Goal: Information Seeking & Learning: Learn about a topic

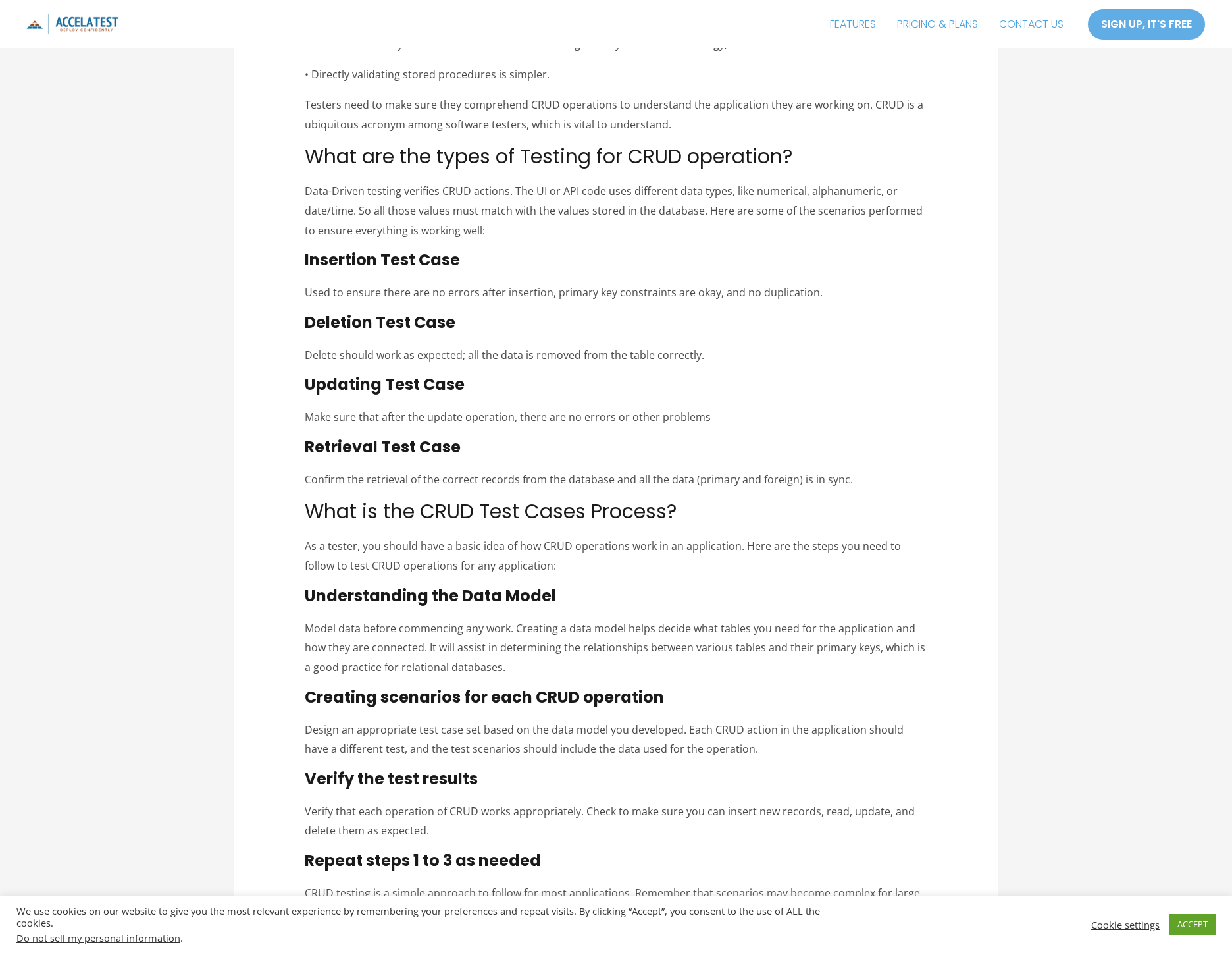
scroll to position [3438, 0]
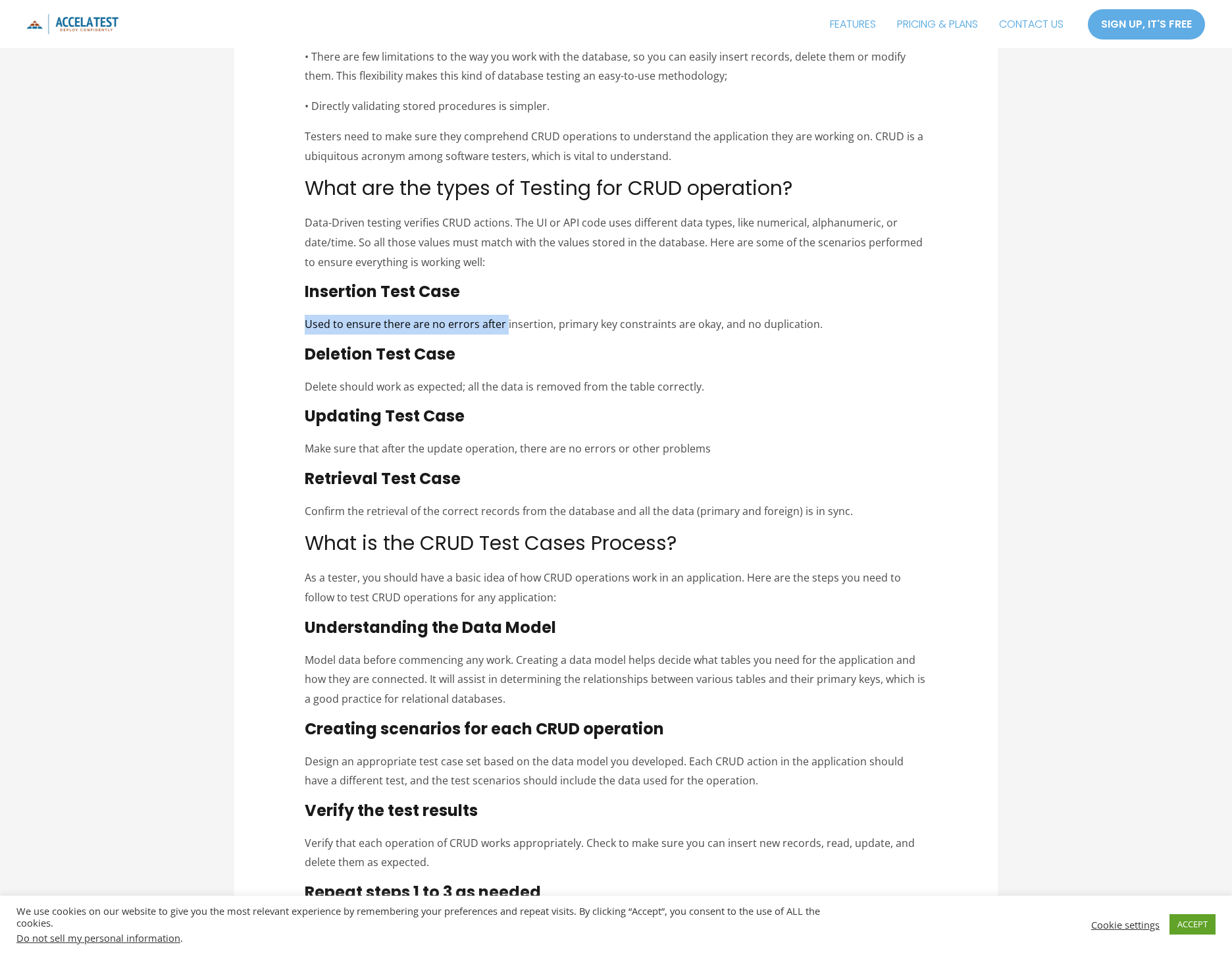
drag, startPoint x: 307, startPoint y: 305, endPoint x: 505, endPoint y: 302, distance: 198.0
click at [505, 317] on span "Used to ensure there are no errors after insertion, primary key constraints are…" at bounding box center [564, 324] width 518 height 14
drag, startPoint x: 448, startPoint y: 303, endPoint x: 597, endPoint y: 296, distance: 149.2
click at [597, 315] on p "Used to ensure there are no errors after insertion, primary key constraints are…" at bounding box center [616, 324] width 623 height 20
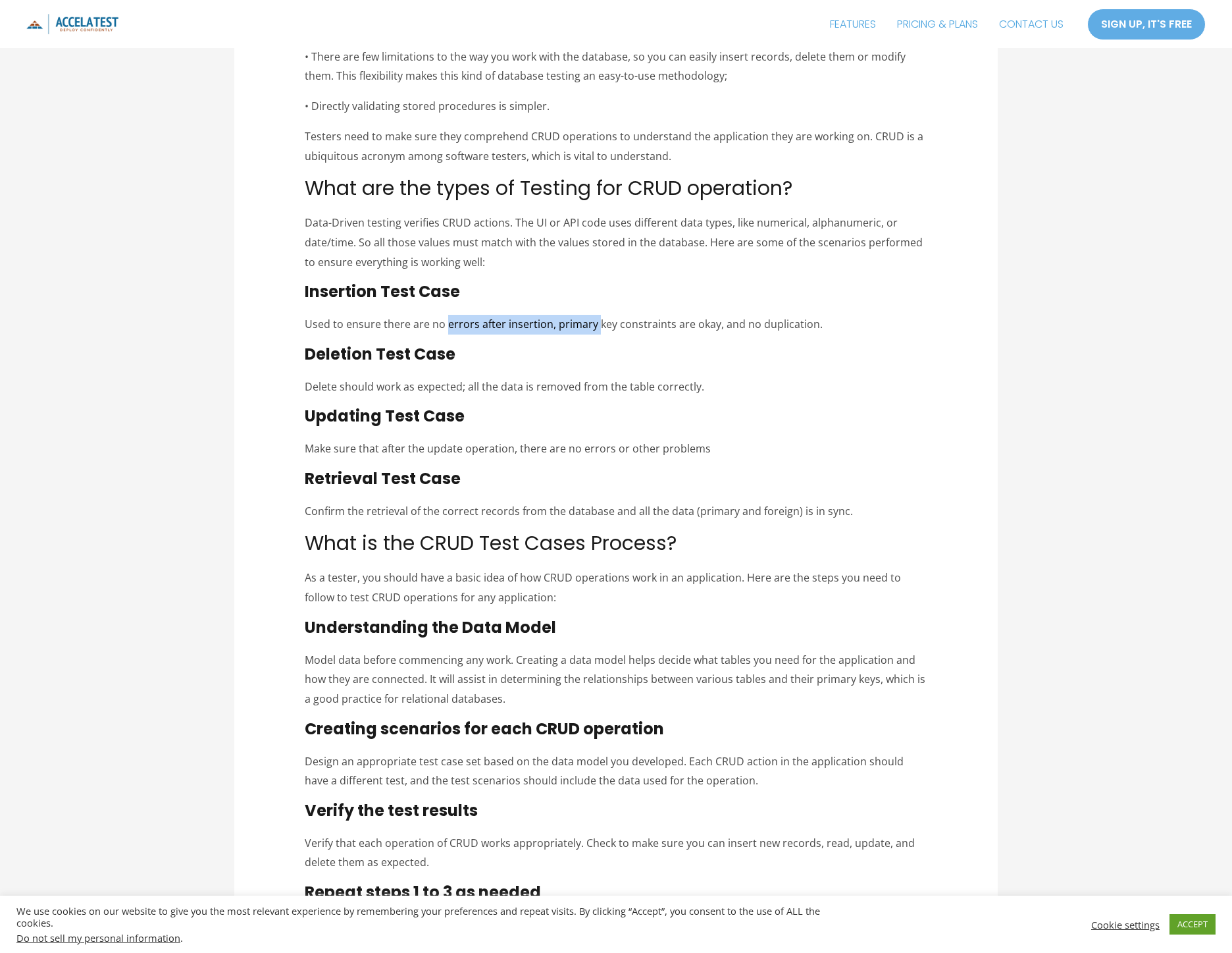
click at [597, 315] on p "Used to ensure there are no errors after insertion, primary key constraints are…" at bounding box center [616, 324] width 623 height 20
drag, startPoint x: 569, startPoint y: 304, endPoint x: 812, endPoint y: 301, distance: 243.0
click at [812, 317] on span "Used to ensure there are no errors after insertion, primary key constraints are…" at bounding box center [564, 324] width 518 height 14
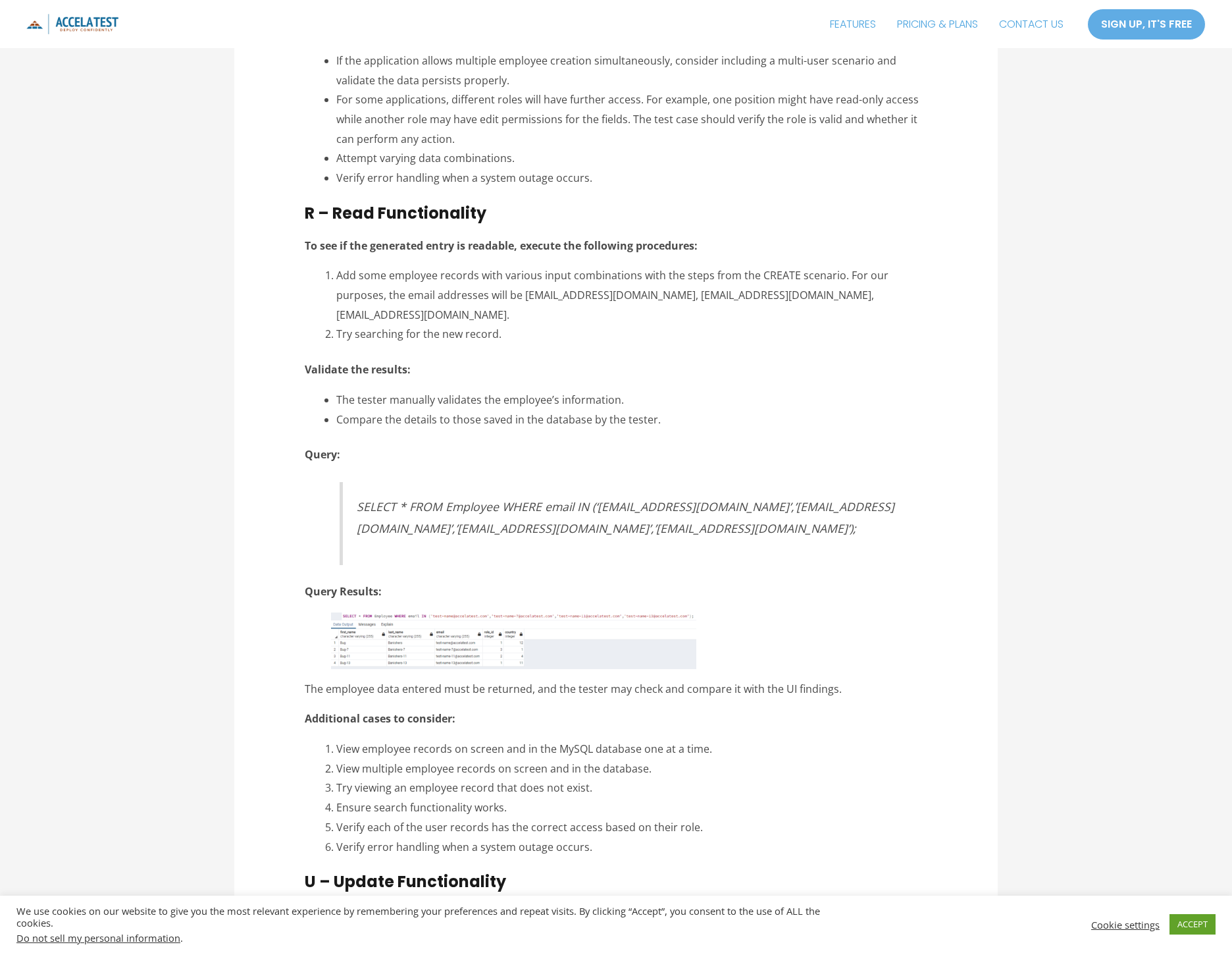
scroll to position [6046, 0]
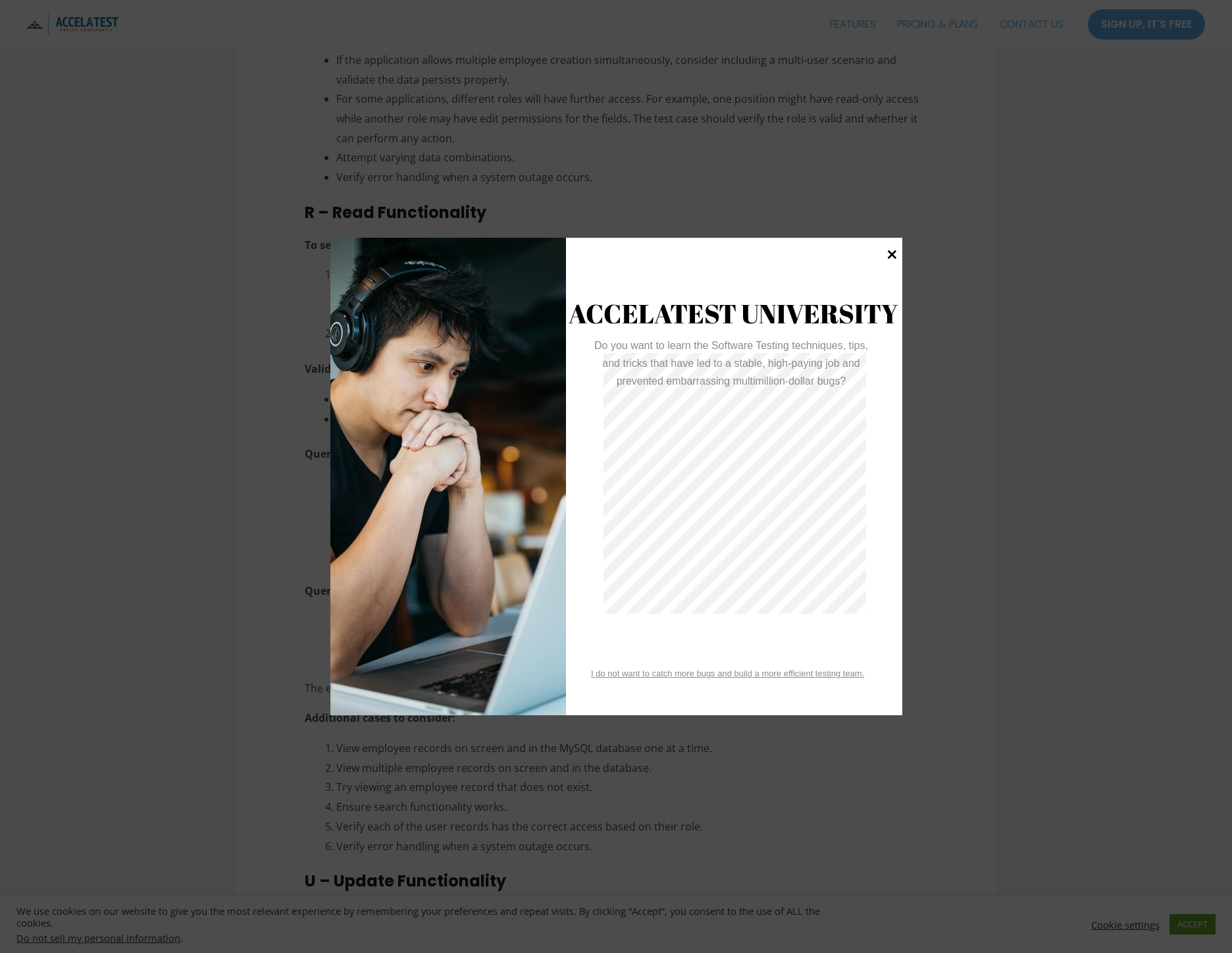
click at [899, 255] on icon at bounding box center [892, 254] width 18 height 18
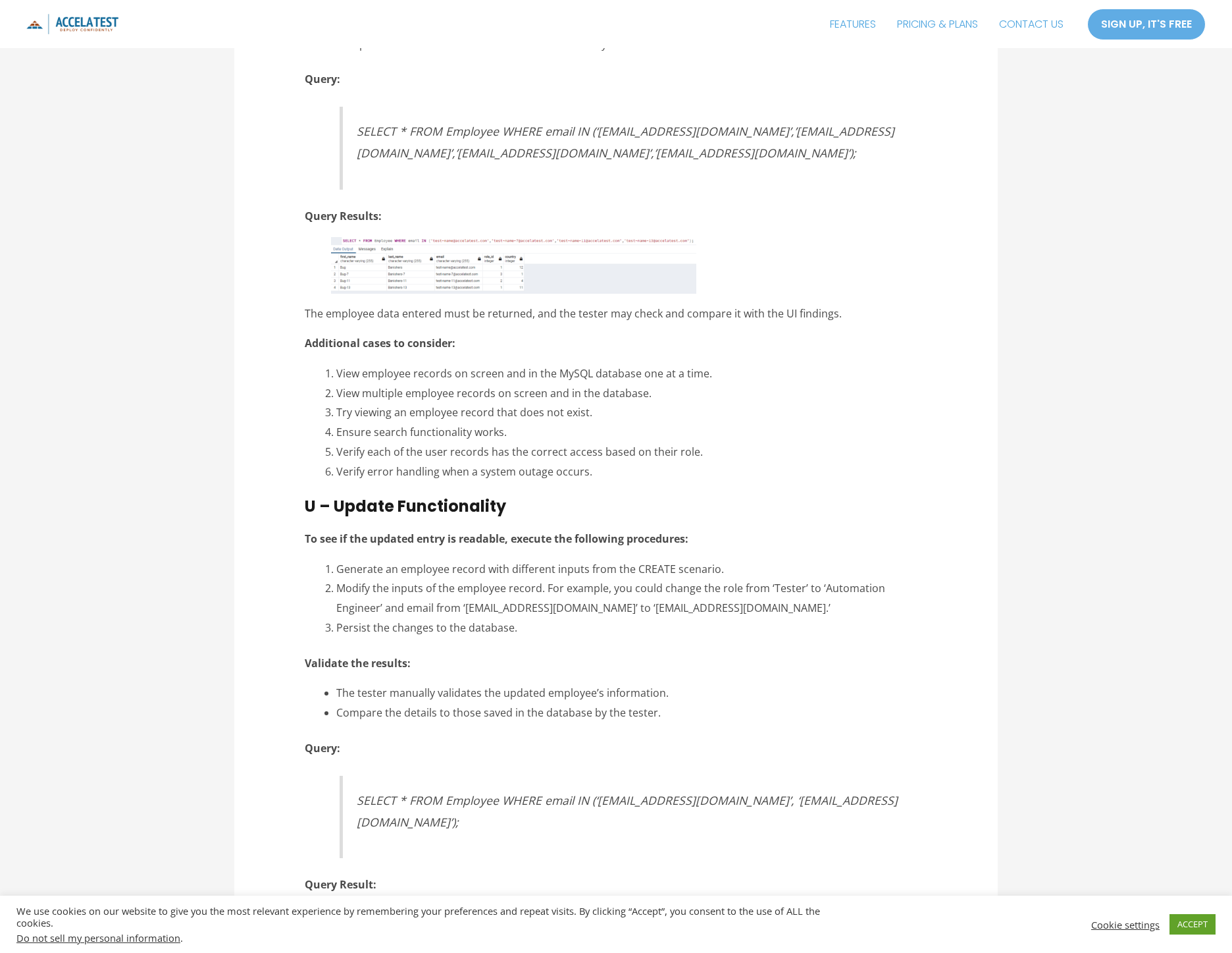
scroll to position [6638, 0]
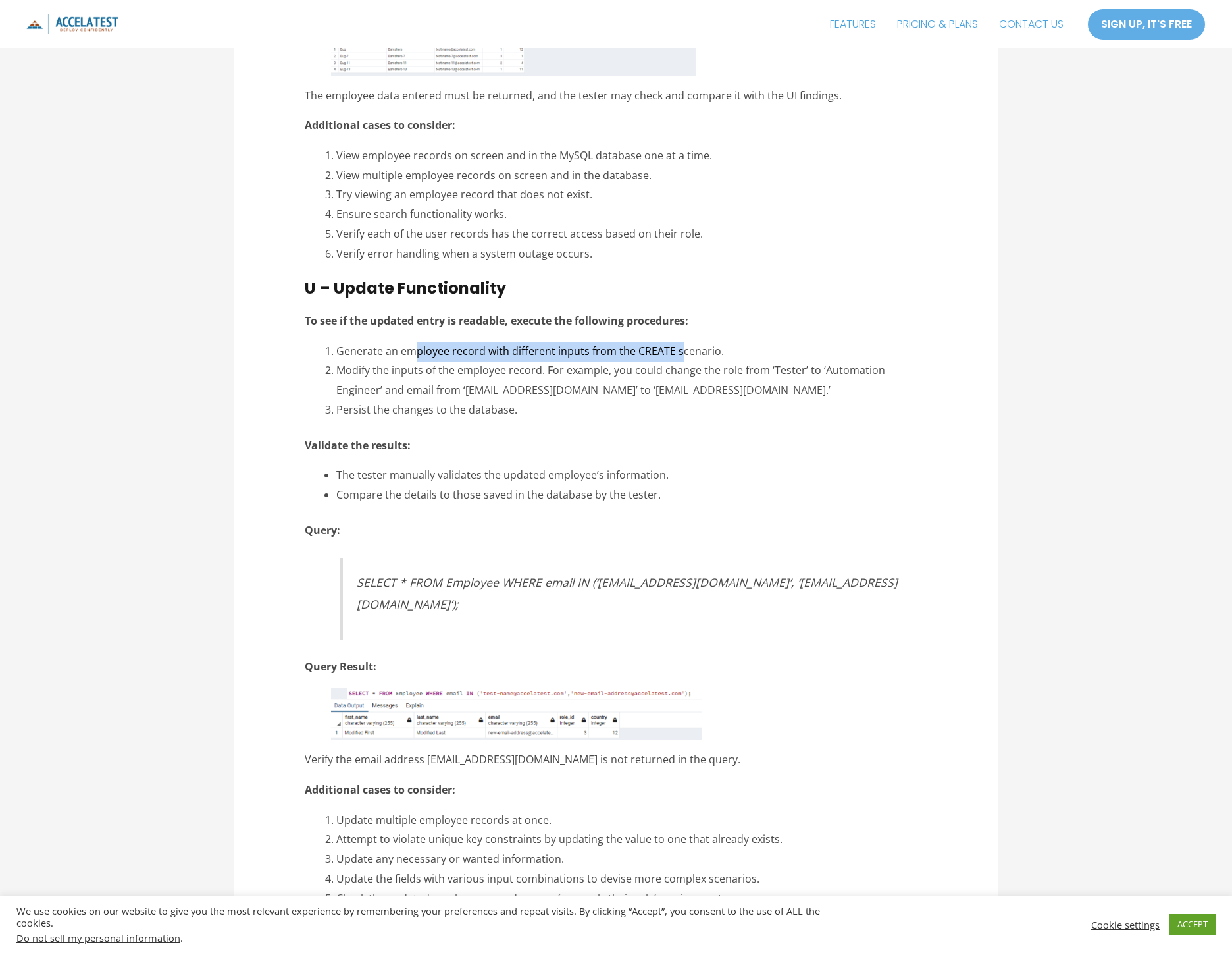
drag, startPoint x: 411, startPoint y: 319, endPoint x: 677, endPoint y: 310, distance: 266.2
click at [677, 344] on span "Generate an employee record with different inputs from the CREATE scenario." at bounding box center [530, 351] width 388 height 14
click at [340, 344] on span "Generate an employee record with different inputs from the CREATE scenario." at bounding box center [530, 351] width 388 height 14
drag, startPoint x: 338, startPoint y: 315, endPoint x: 604, endPoint y: 322, distance: 266.1
click at [604, 344] on span "Generate an employee record with different inputs from the CREATE scenario." at bounding box center [530, 351] width 388 height 14
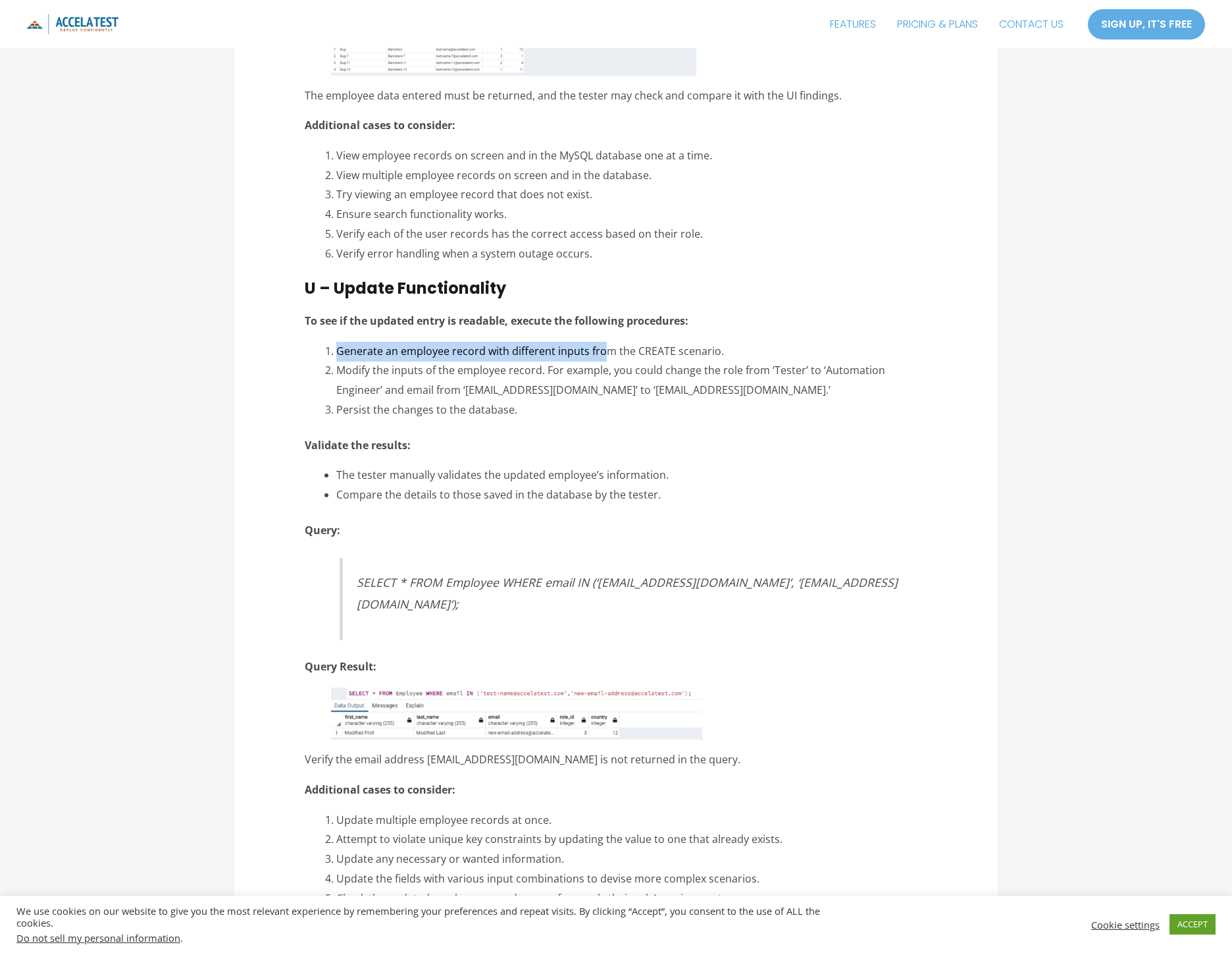
click at [604, 344] on span "Generate an employee record with different inputs from the CREATE scenario." at bounding box center [530, 351] width 388 height 14
drag, startPoint x: 364, startPoint y: 333, endPoint x: 706, endPoint y: 333, distance: 342.0
click at [706, 363] on span "Modify the inputs of the employee record. For example, you could change the rol…" at bounding box center [610, 380] width 549 height 35
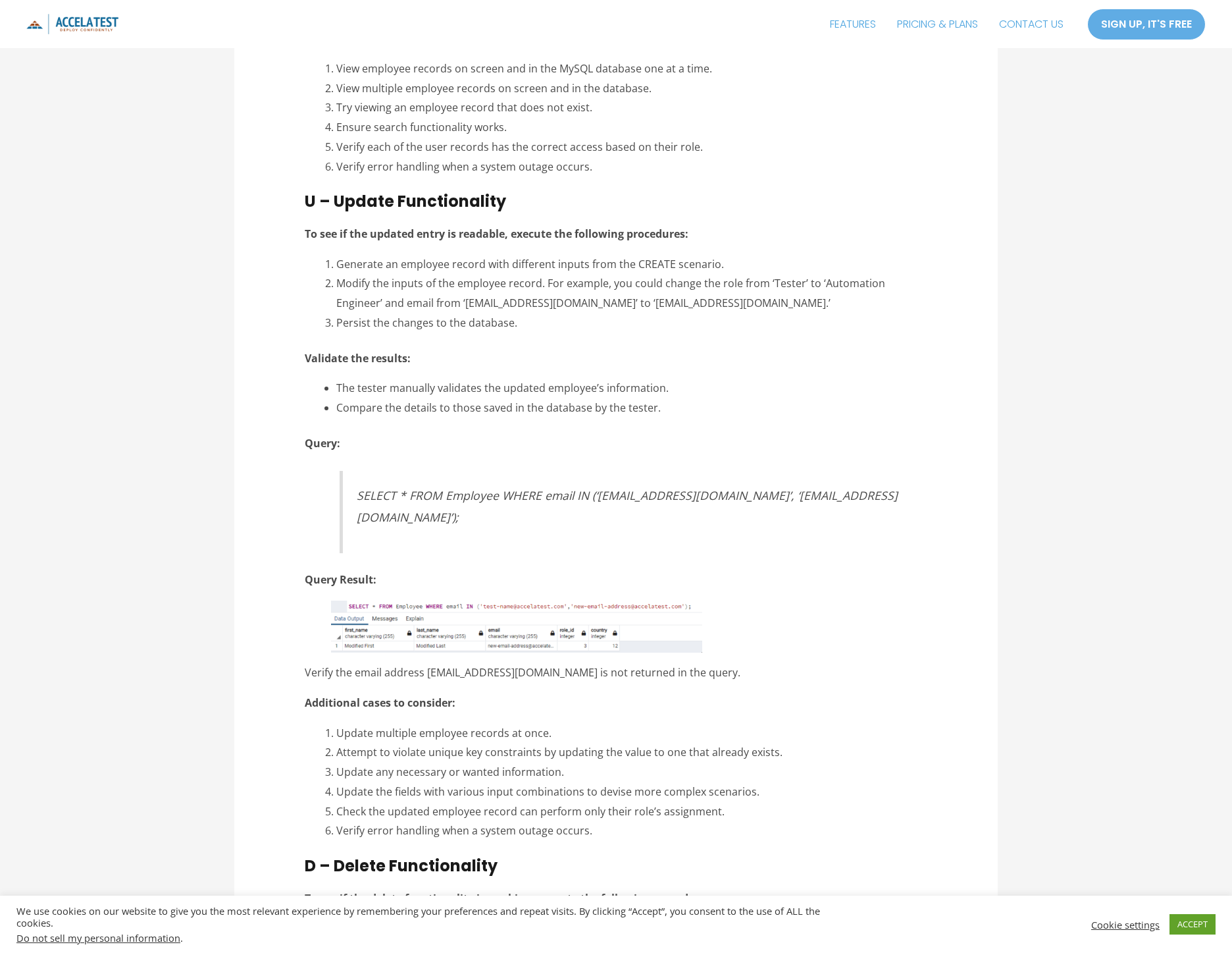
scroll to position [6757, 0]
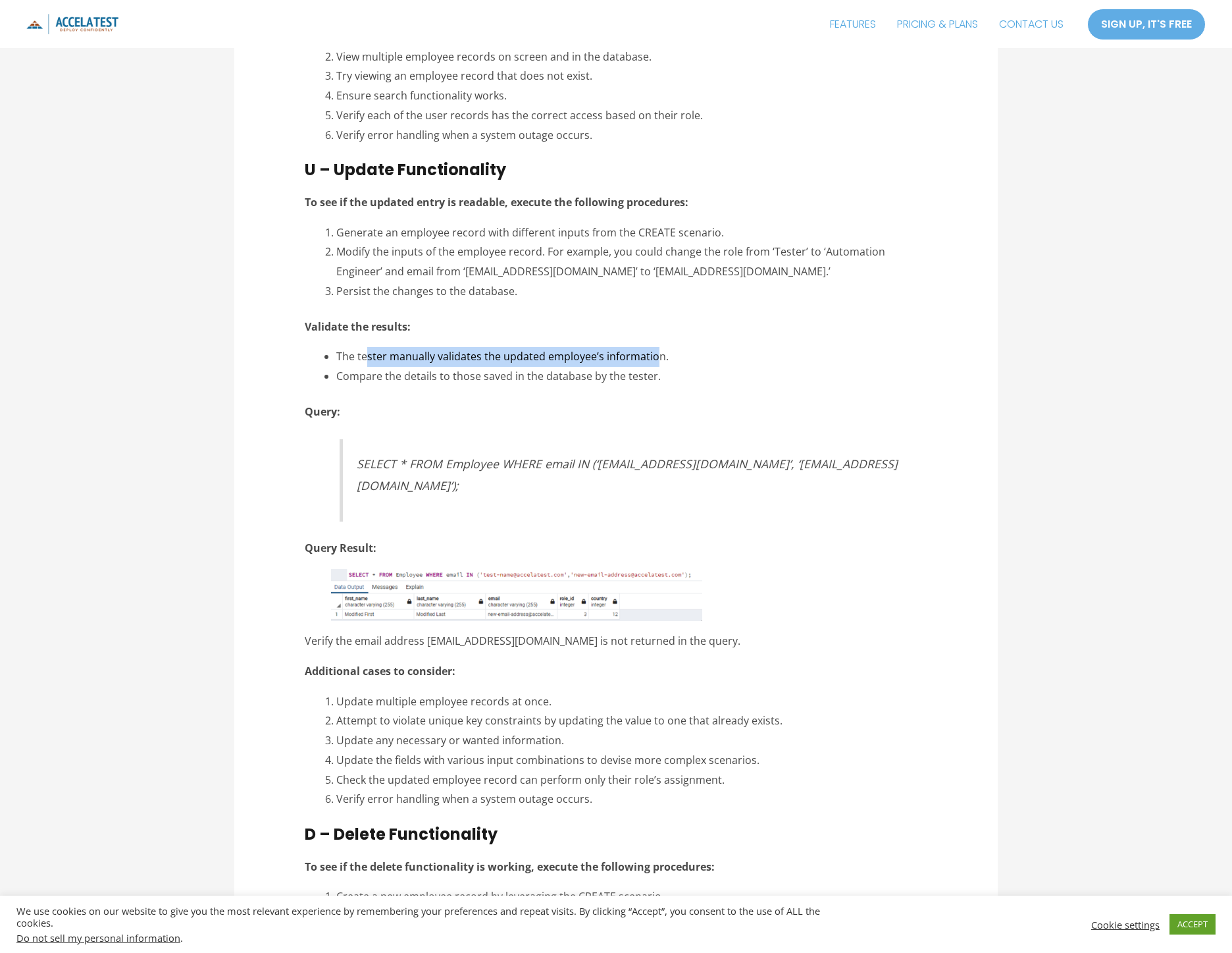
drag, startPoint x: 367, startPoint y: 324, endPoint x: 652, endPoint y: 323, distance: 285.0
click at [652, 349] on span "The tester manually validates the updated employee’s information." at bounding box center [502, 356] width 332 height 14
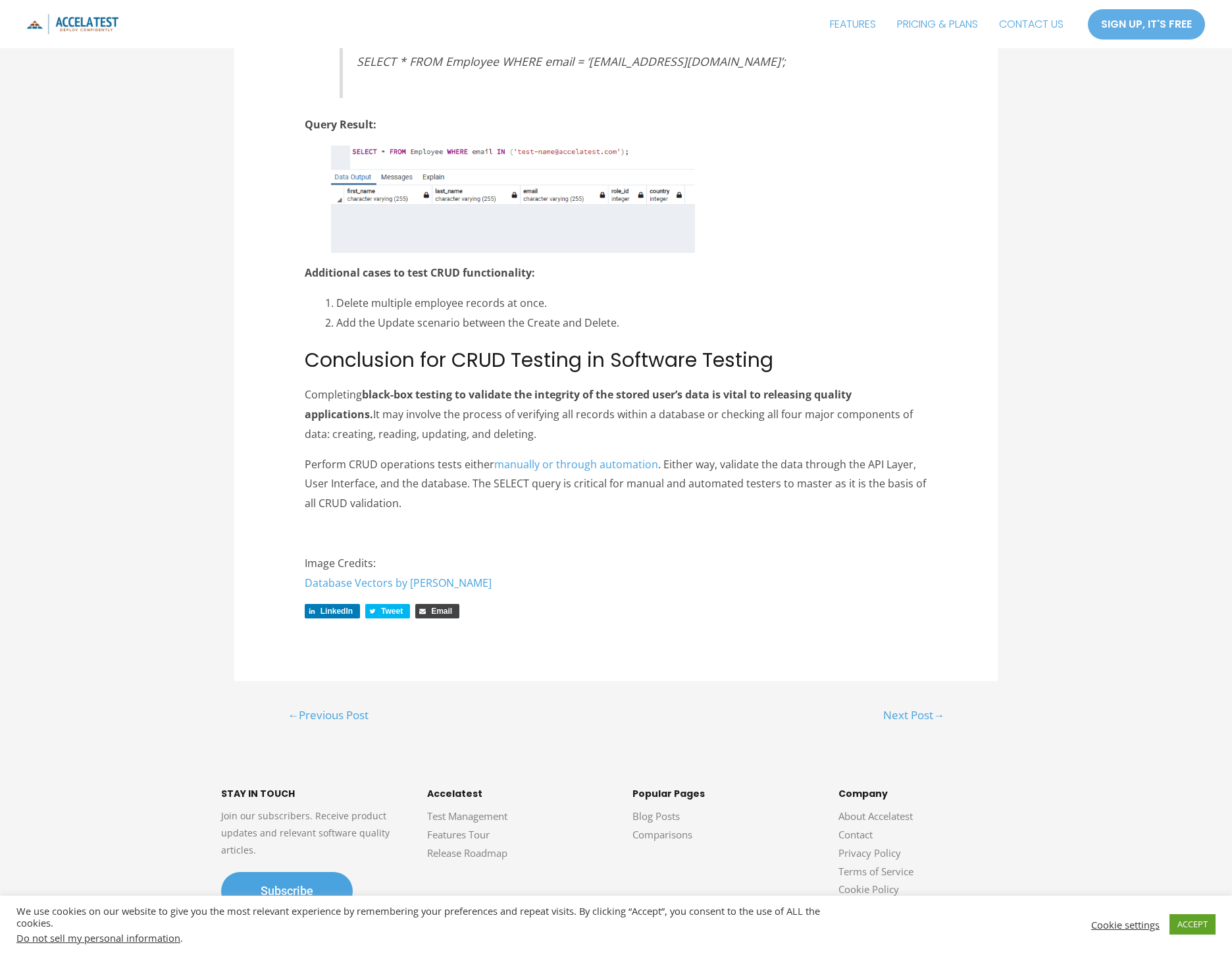
scroll to position [7800, 0]
